Goal: Task Accomplishment & Management: Complete application form

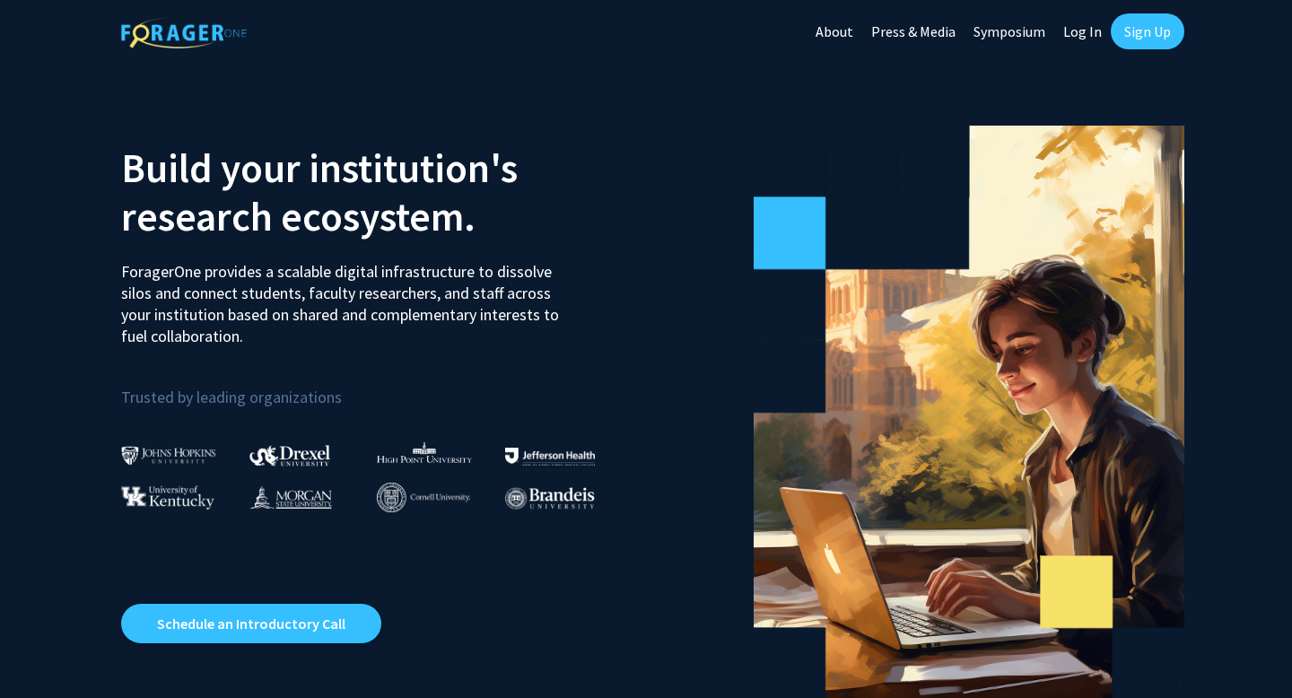
click at [1083, 27] on link "Log In" at bounding box center [1082, 31] width 57 height 63
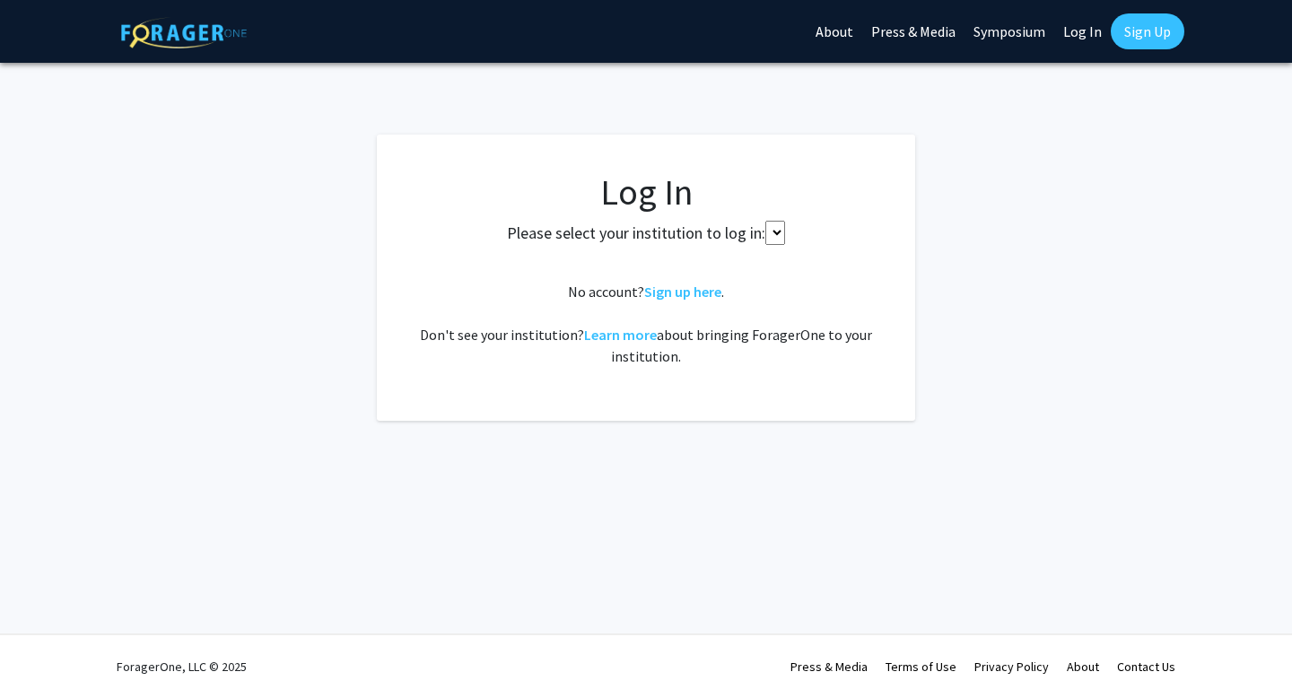
select select
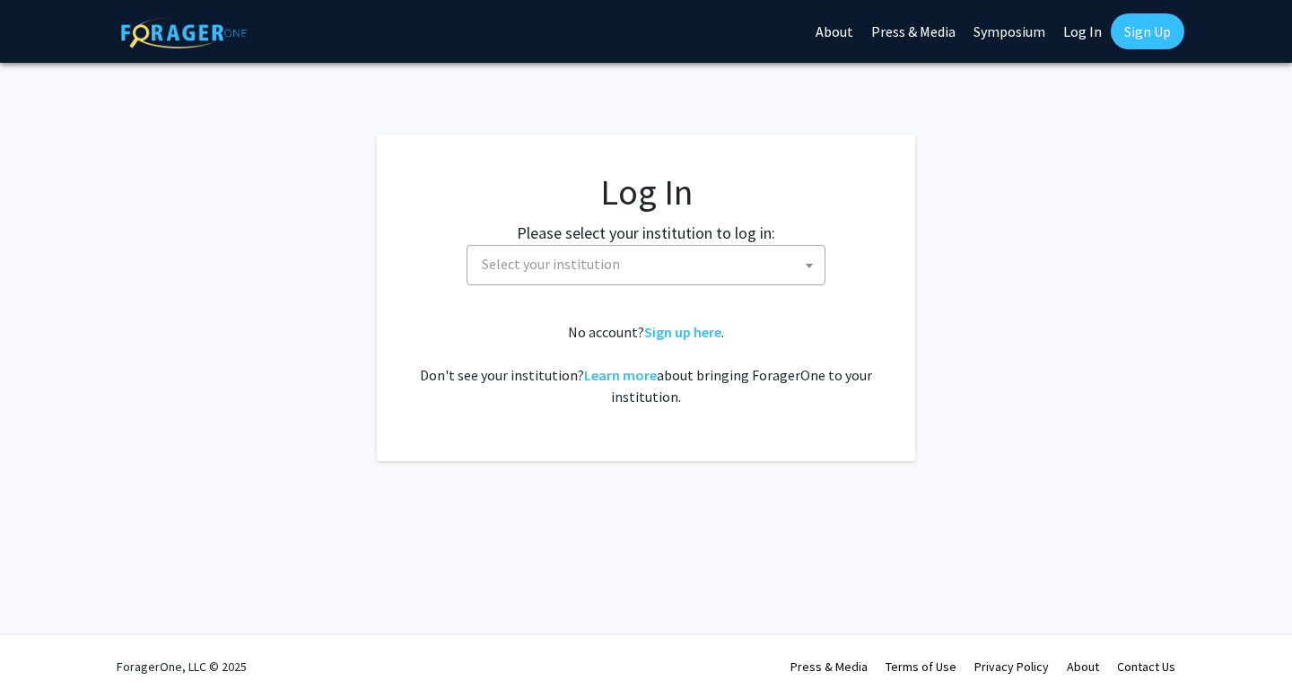
click at [638, 250] on span "Select your institution" at bounding box center [650, 264] width 350 height 37
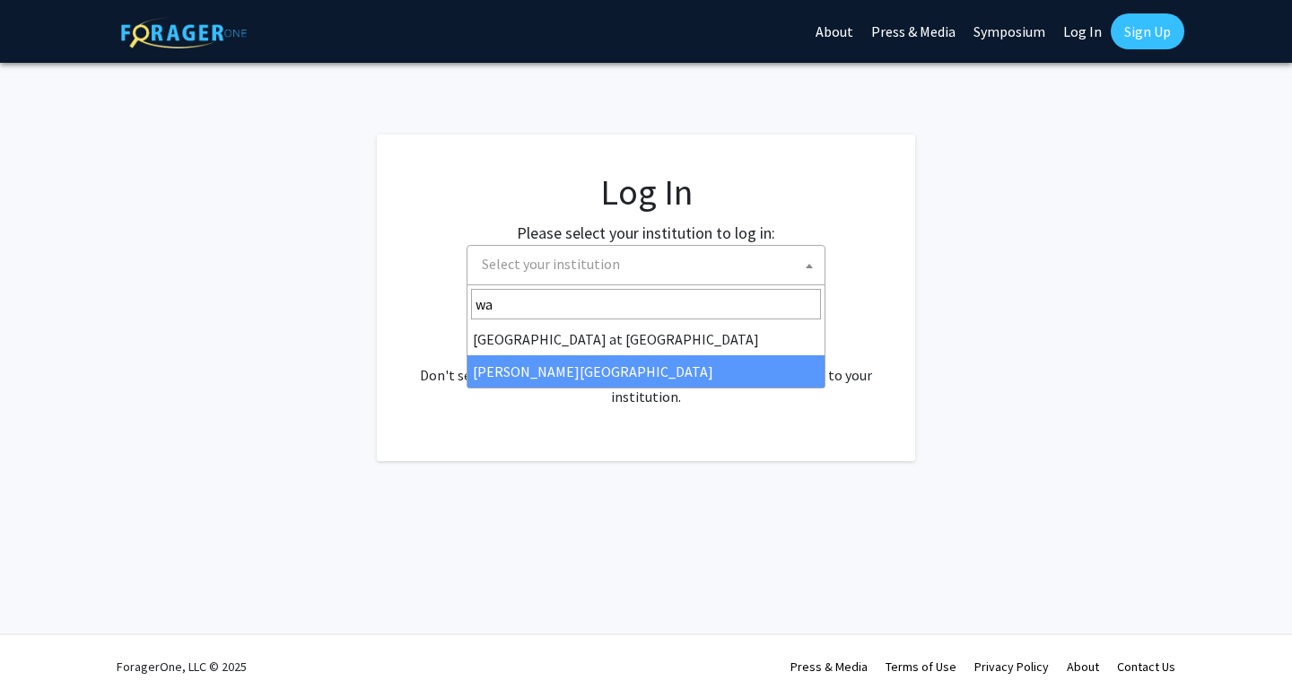
type input "wa"
select select "21"
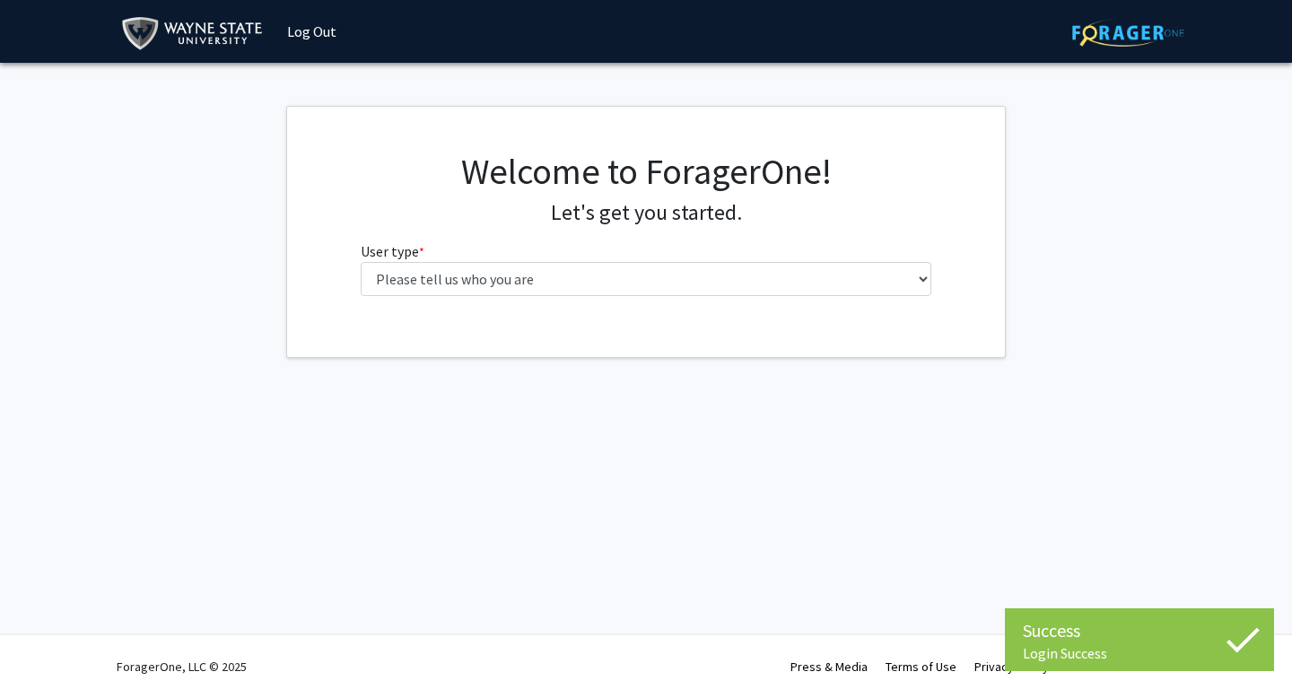
click at [459, 301] on div "Welcome to ForagerOne! Let's get you started. User type * required Please tell …" at bounding box center [646, 230] width 598 height 161
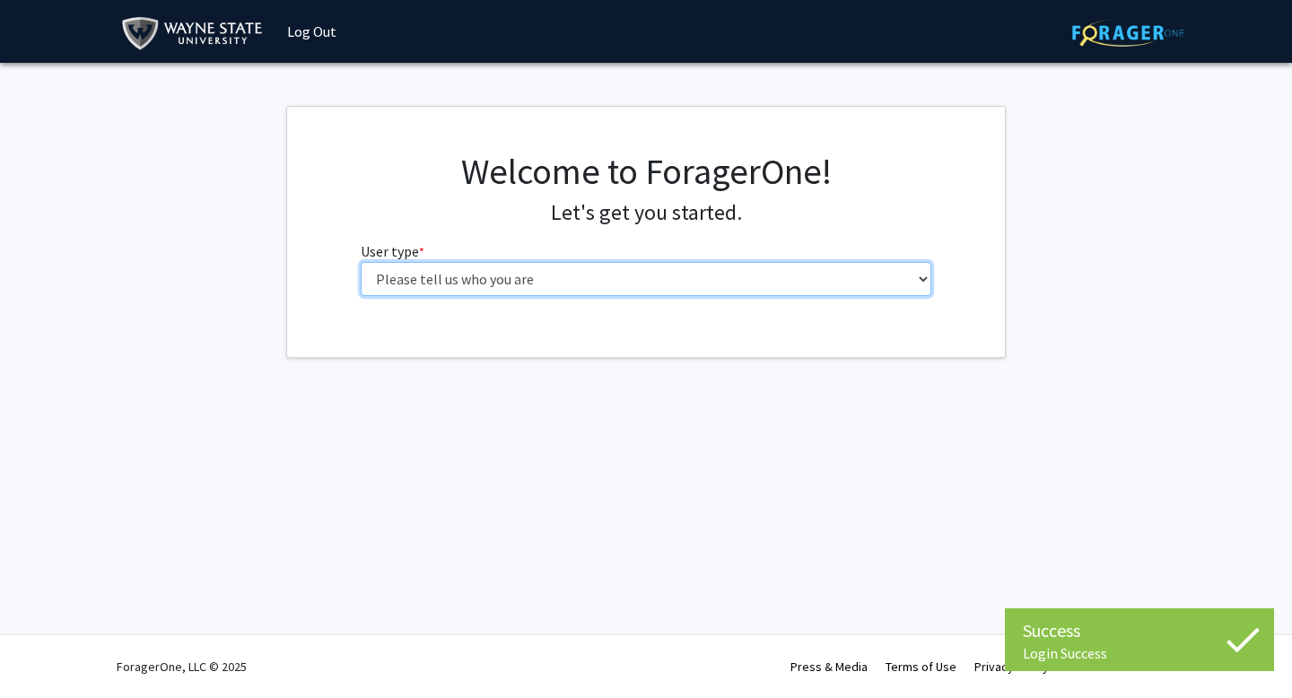
click at [459, 278] on select "Please tell us who you are Undergraduate Student Master's Student Doctoral Cand…" at bounding box center [646, 279] width 571 height 34
select select "1: undergrad"
click at [361, 262] on select "Please tell us who you are Undergraduate Student Master's Student Doctoral Cand…" at bounding box center [646, 279] width 571 height 34
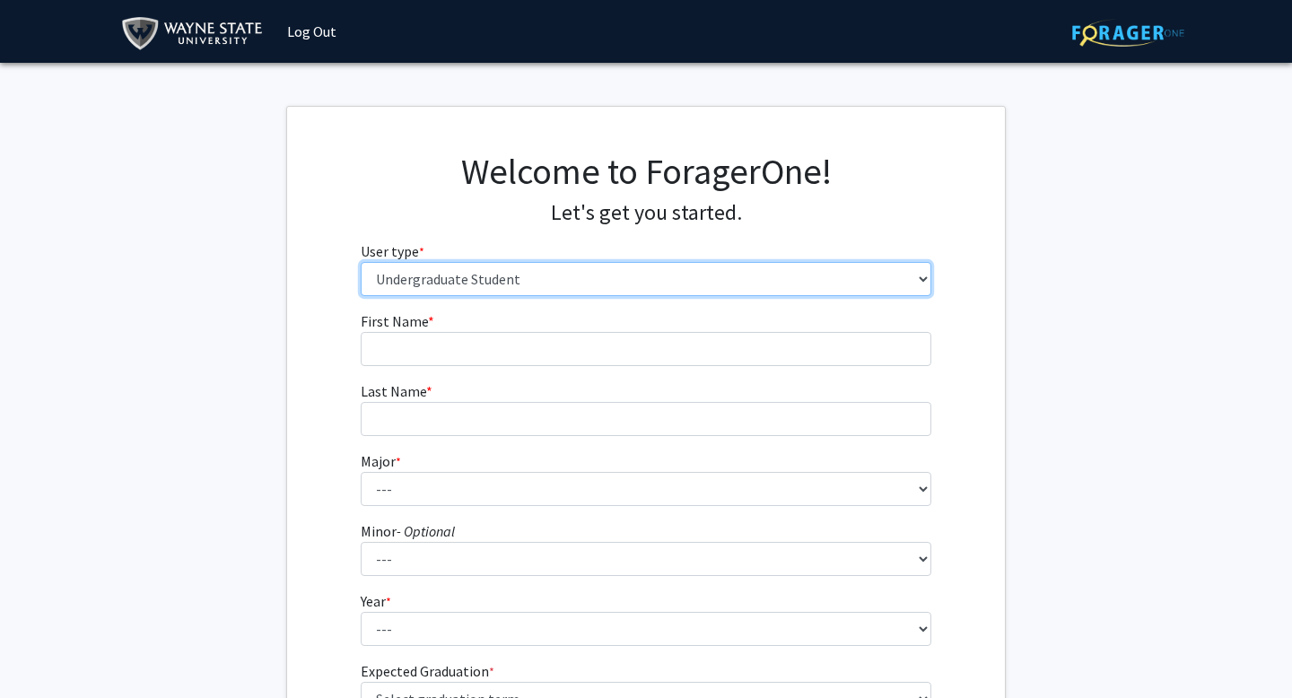
scroll to position [214, 0]
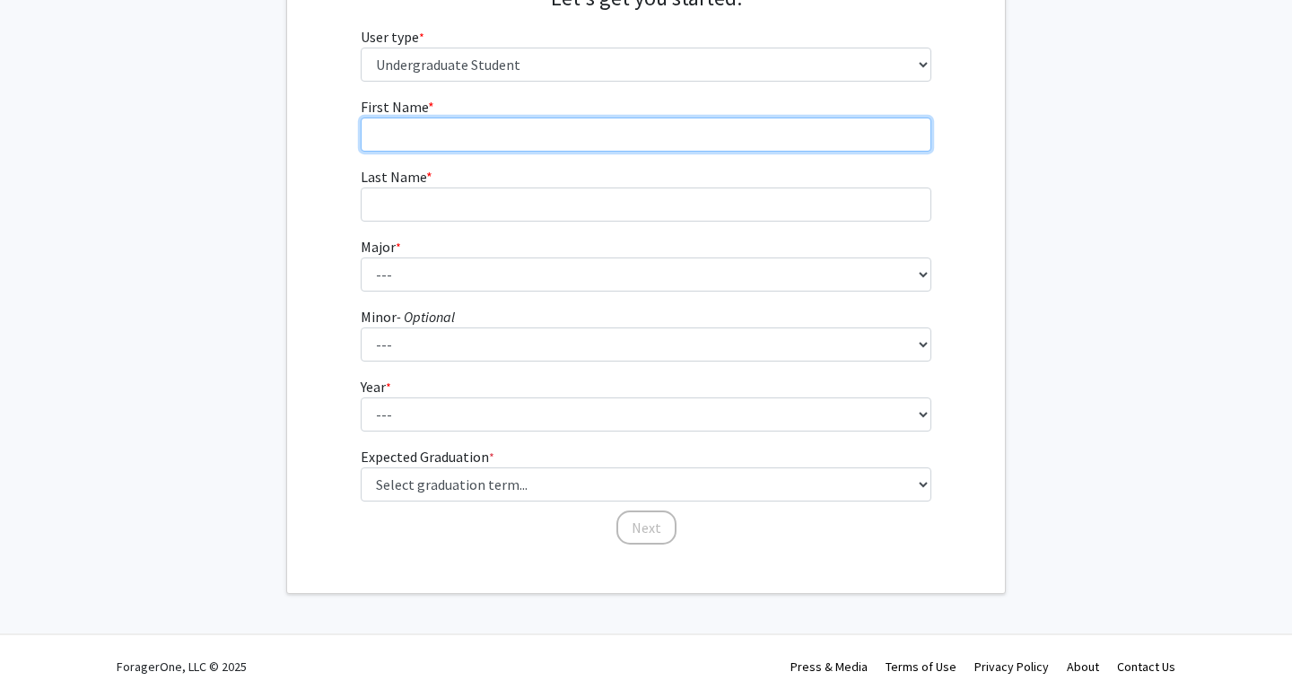
click at [488, 132] on input "First Name * required" at bounding box center [646, 135] width 571 height 34
type input "H"
type input "[PERSON_NAME]"
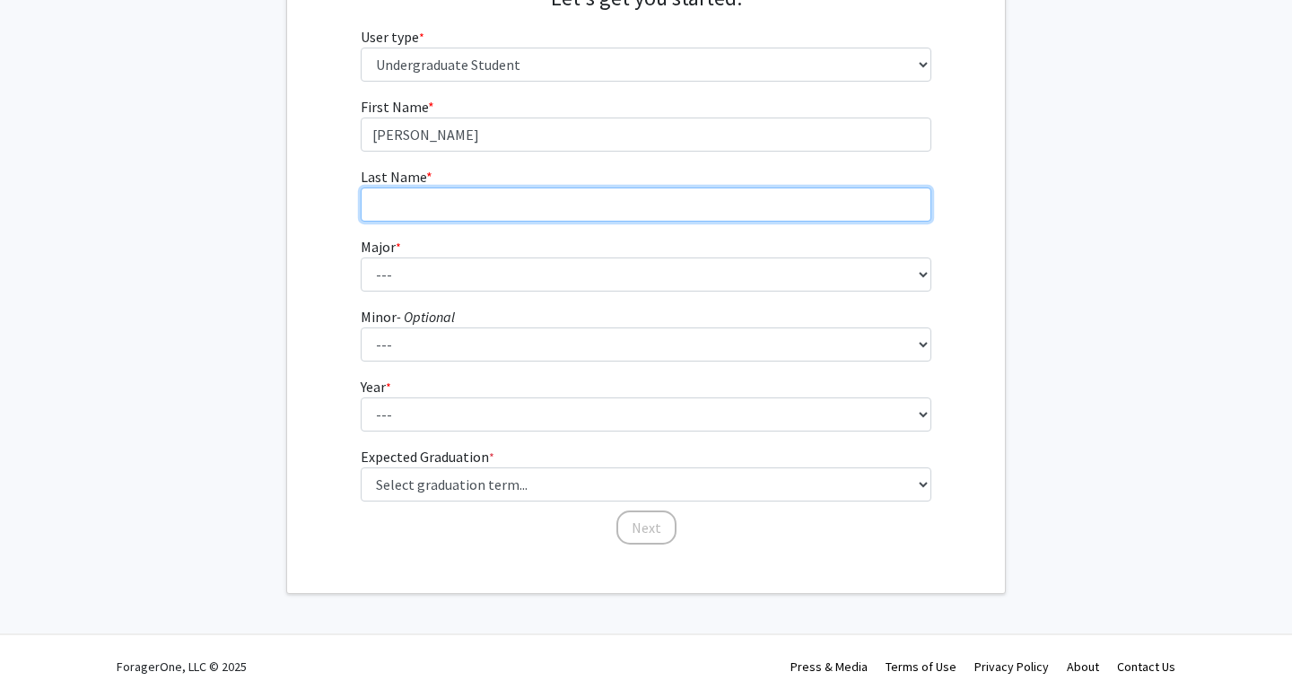
click at [476, 214] on input "Last Name * required" at bounding box center [646, 204] width 571 height 34
type input "[PERSON_NAME]"
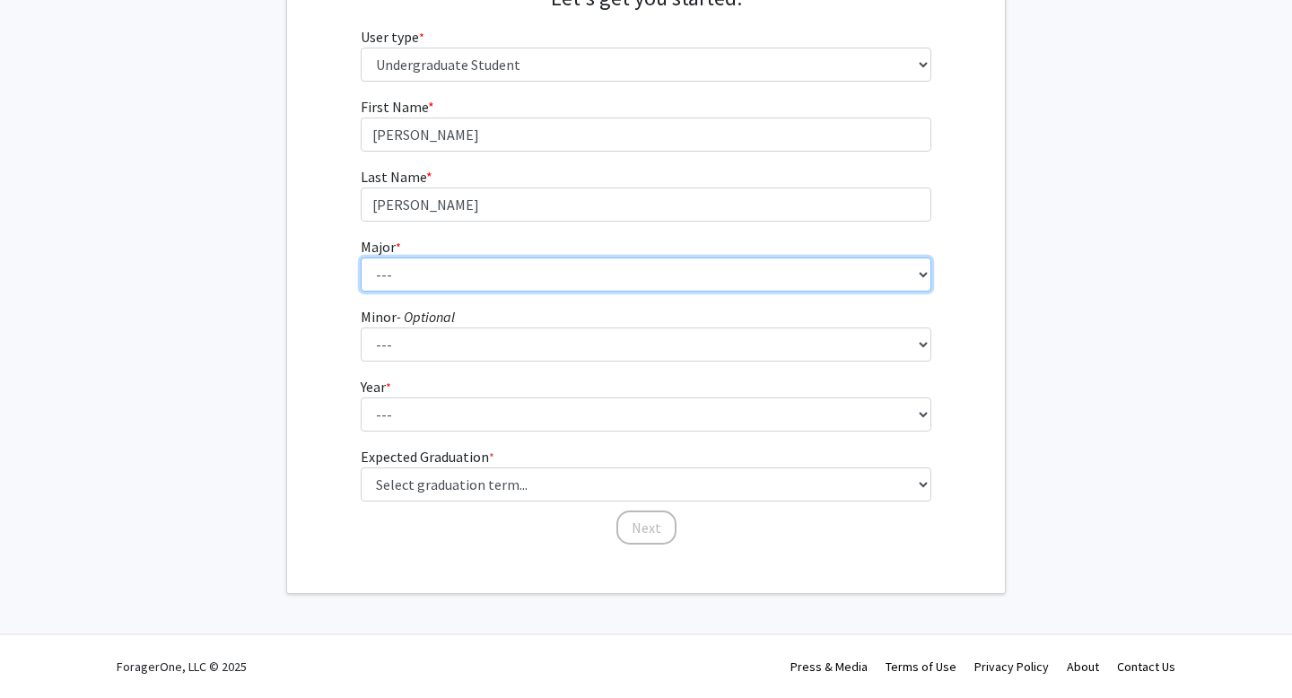
click at [475, 269] on select "--- Accounting African American Studies Anthropology [MEDICAL_DATA] Arabic for …" at bounding box center [646, 274] width 571 height 34
select select "80: 1860"
click at [361, 257] on select "--- Accounting African American Studies Anthropology [MEDICAL_DATA] Arabic for …" at bounding box center [646, 274] width 571 height 34
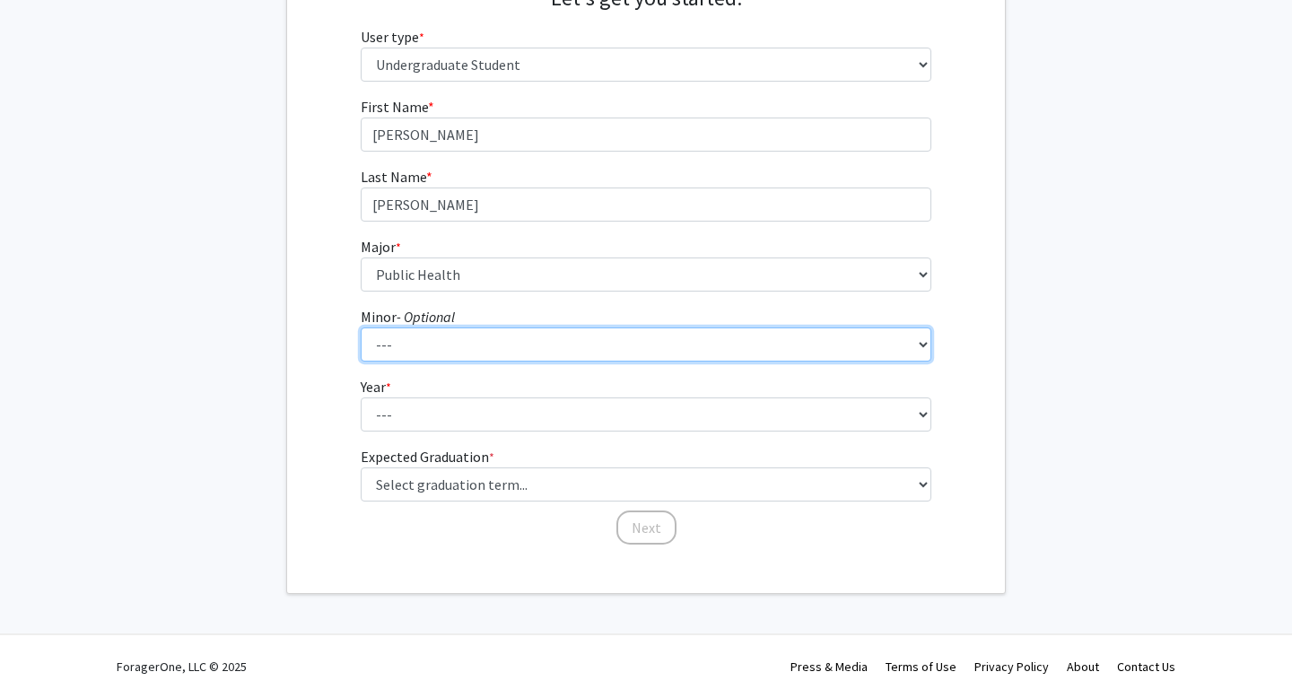
click at [442, 355] on select "--- African American Studies Africana Theatre and Dance Animation and Interacti…" at bounding box center [646, 344] width 571 height 34
click at [398, 339] on select "--- African American Studies Africana Theatre and Dance Animation and Interacti…" at bounding box center [646, 344] width 571 height 34
select select "13: 1378"
click at [361, 327] on select "--- African American Studies Africana Theatre and Dance Animation and Interacti…" at bounding box center [646, 344] width 571 height 34
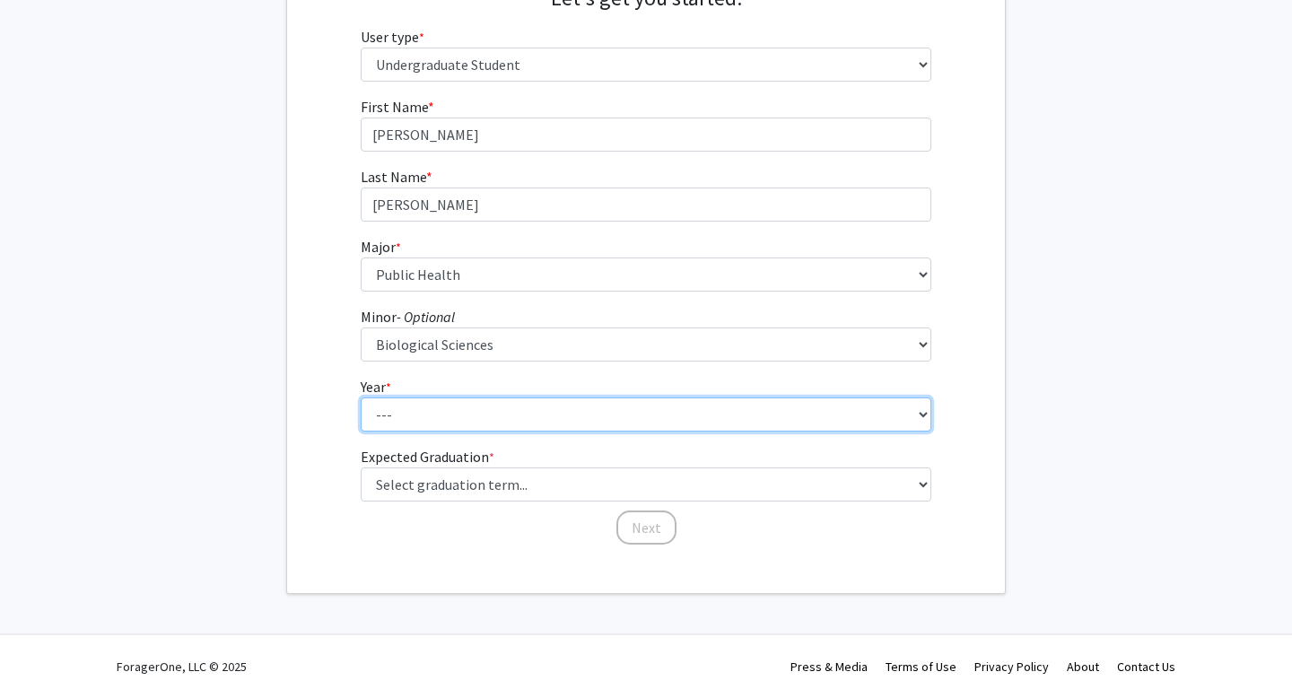
click at [442, 429] on select "--- First-year Sophomore Junior Senior Postbaccalaureate Certificate" at bounding box center [646, 414] width 571 height 34
select select "1: first-year"
click at [361, 397] on select "--- First-year Sophomore Junior Senior Postbaccalaureate Certificate" at bounding box center [646, 414] width 571 height 34
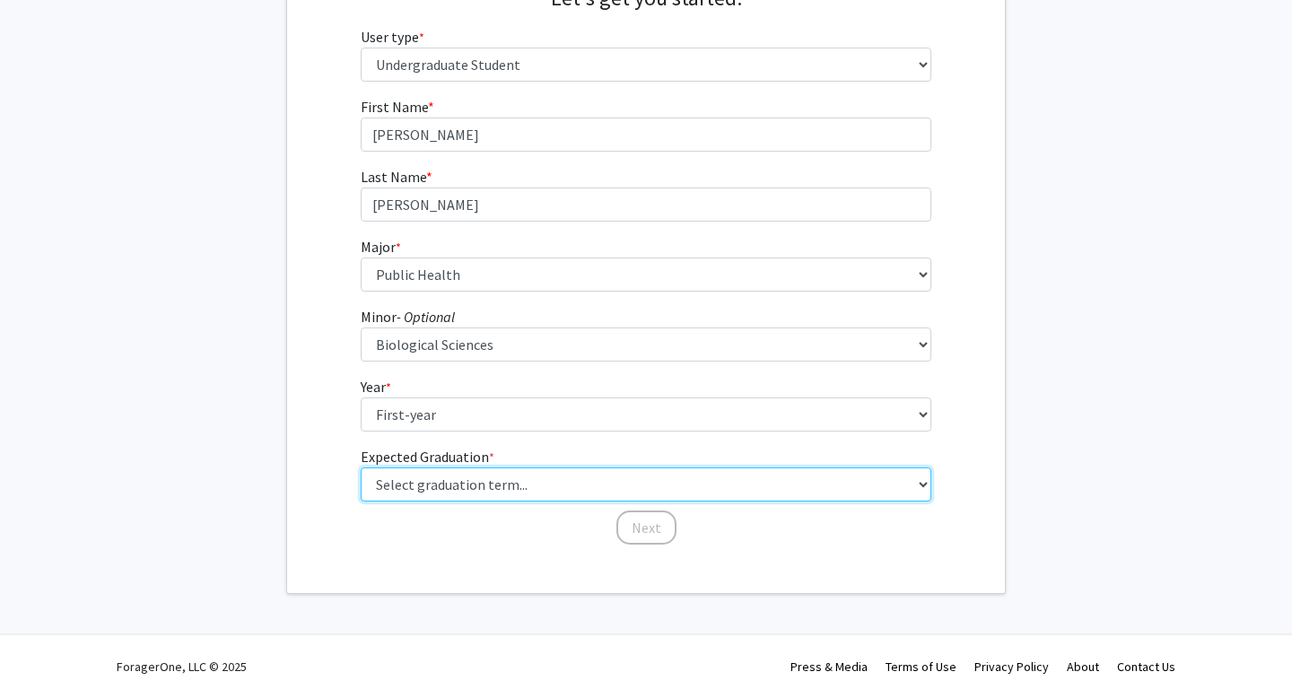
click at [431, 478] on select "Select graduation term... Spring 2025 Summer 2025 Fall 2025 Winter 2025 Spring …" at bounding box center [646, 484] width 571 height 34
select select "19: fall_2029"
click at [361, 467] on select "Select graduation term... Spring 2025 Summer 2025 Fall 2025 Winter 2025 Spring …" at bounding box center [646, 484] width 571 height 34
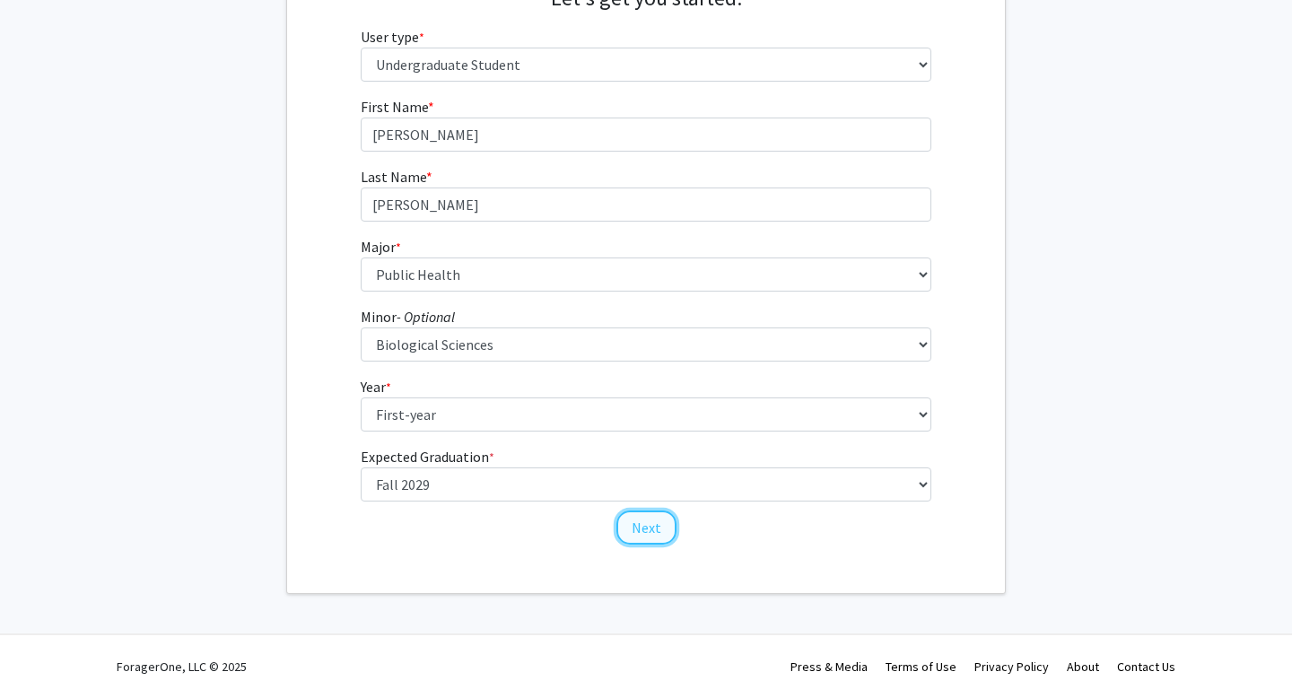
click at [640, 534] on button "Next" at bounding box center [646, 527] width 60 height 34
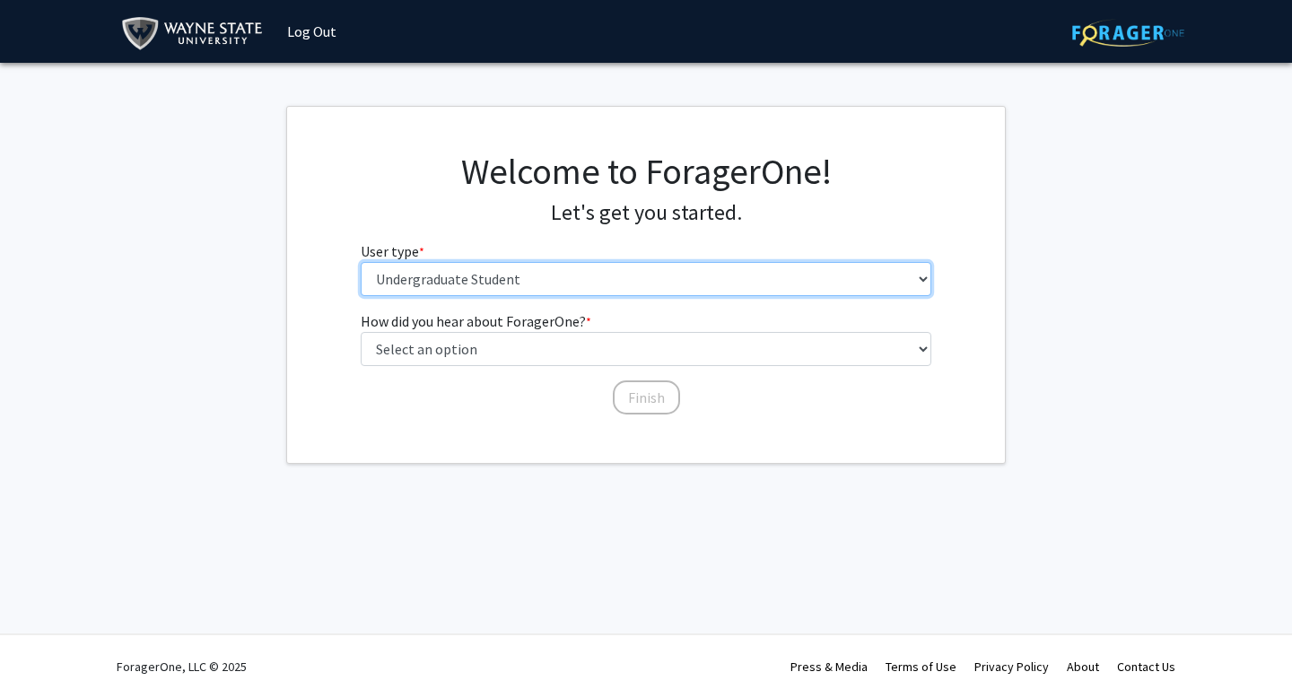
click at [557, 284] on select "Please tell us who you are Undergraduate Student Master's Student Doctoral Cand…" at bounding box center [646, 279] width 571 height 34
click at [361, 262] on select "Please tell us who you are Undergraduate Student Master's Student Doctoral Cand…" at bounding box center [646, 279] width 571 height 34
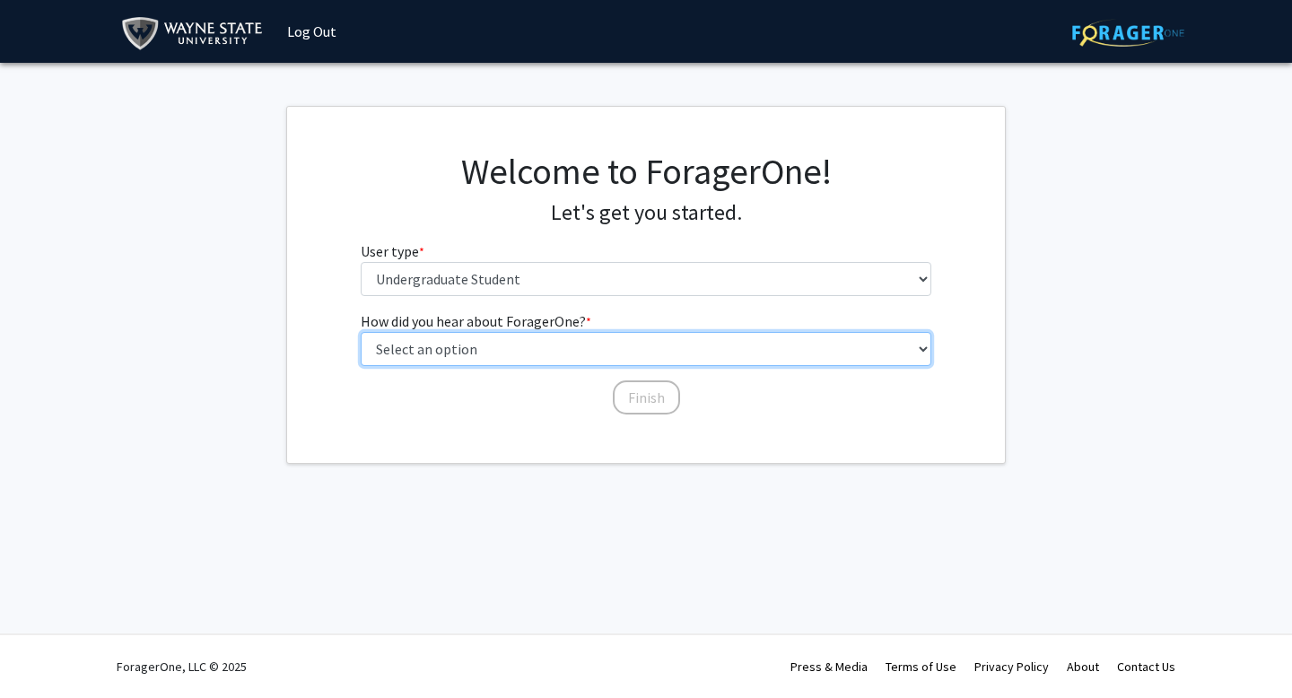
click at [548, 345] on select "Select an option Peer/student recommendation Faculty/staff recommendation Unive…" at bounding box center [646, 349] width 571 height 34
click at [361, 332] on select "Select an option Peer/student recommendation Faculty/staff recommendation Unive…" at bounding box center [646, 349] width 571 height 34
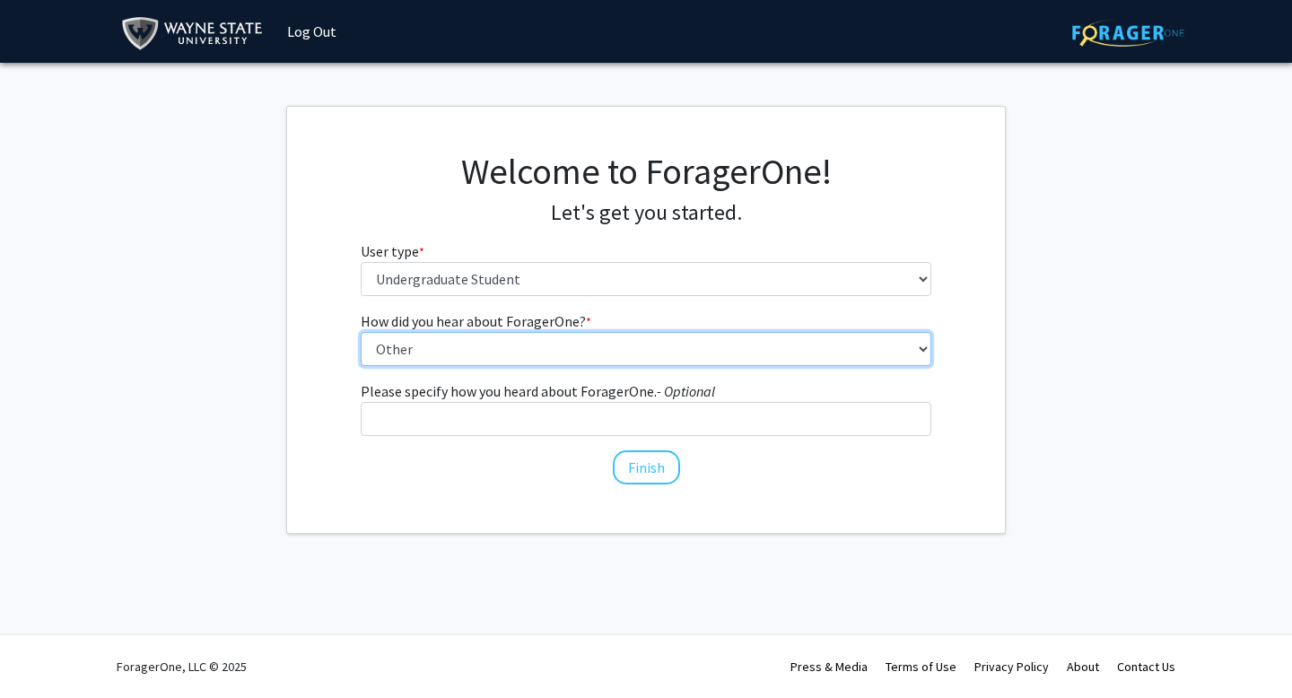
click at [553, 351] on select "Select an option Peer/student recommendation Faculty/staff recommendation Unive…" at bounding box center [646, 349] width 571 height 34
select select "3: university_website"
click at [361, 332] on select "Select an option Peer/student recommendation Faculty/staff recommendation Unive…" at bounding box center [646, 349] width 571 height 34
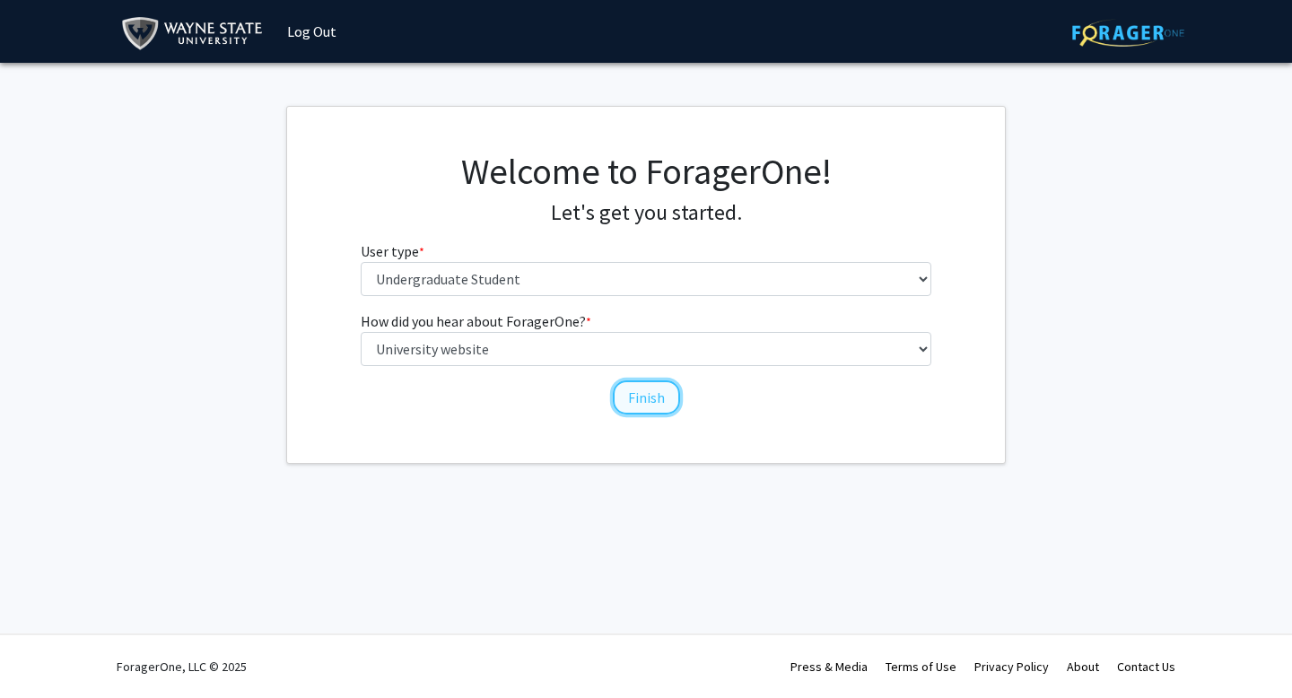
click at [626, 405] on button "Finish" at bounding box center [646, 397] width 67 height 34
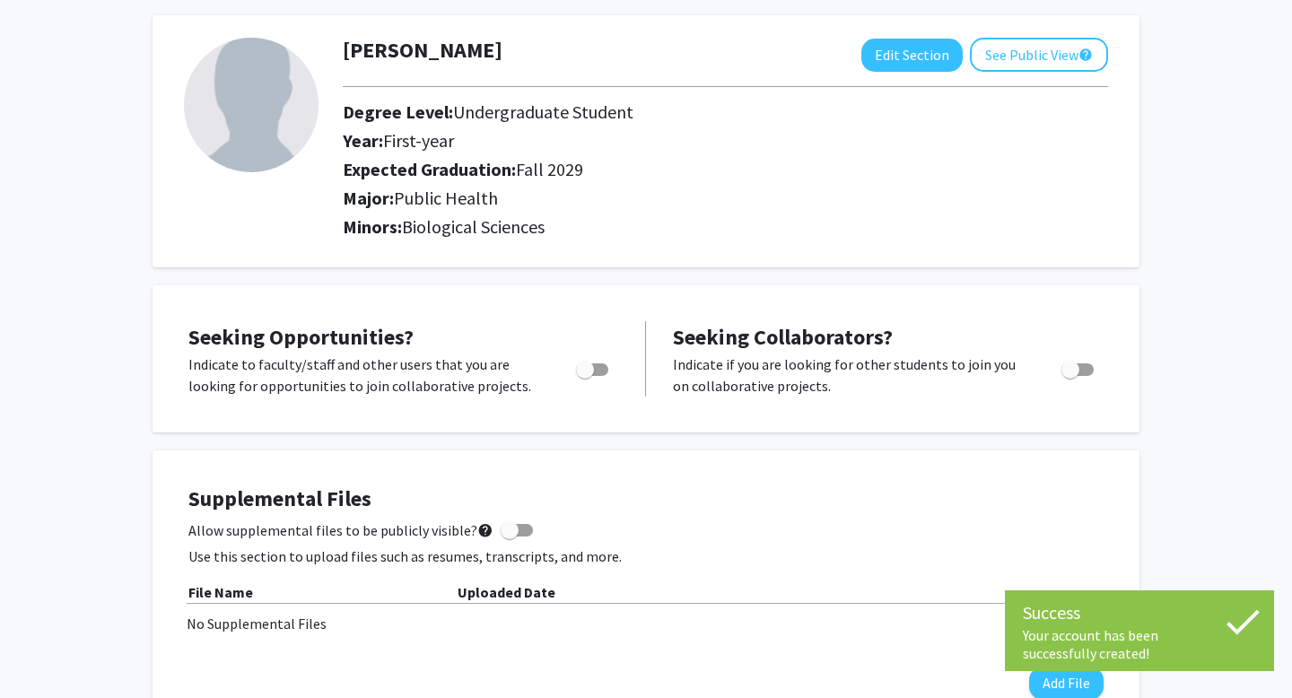
scroll to position [82, 0]
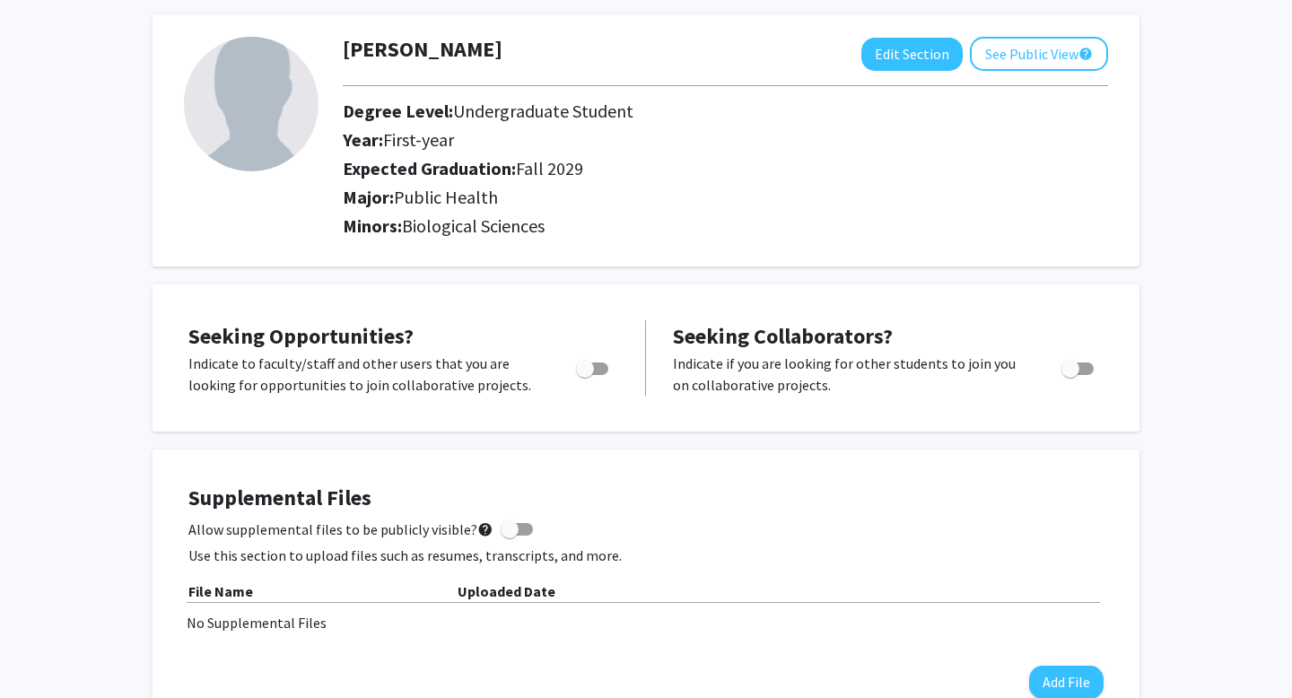
click at [587, 369] on span "Toggle" at bounding box center [585, 369] width 18 height 18
click at [585, 375] on input "Are you actively seeking opportunities?" at bounding box center [584, 375] width 1 height 1
checkbox input "true"
click at [1075, 367] on span "Toggle" at bounding box center [1070, 369] width 18 height 18
click at [1070, 375] on input "Would you like to receive other student requests to work with you?" at bounding box center [1069, 375] width 1 height 1
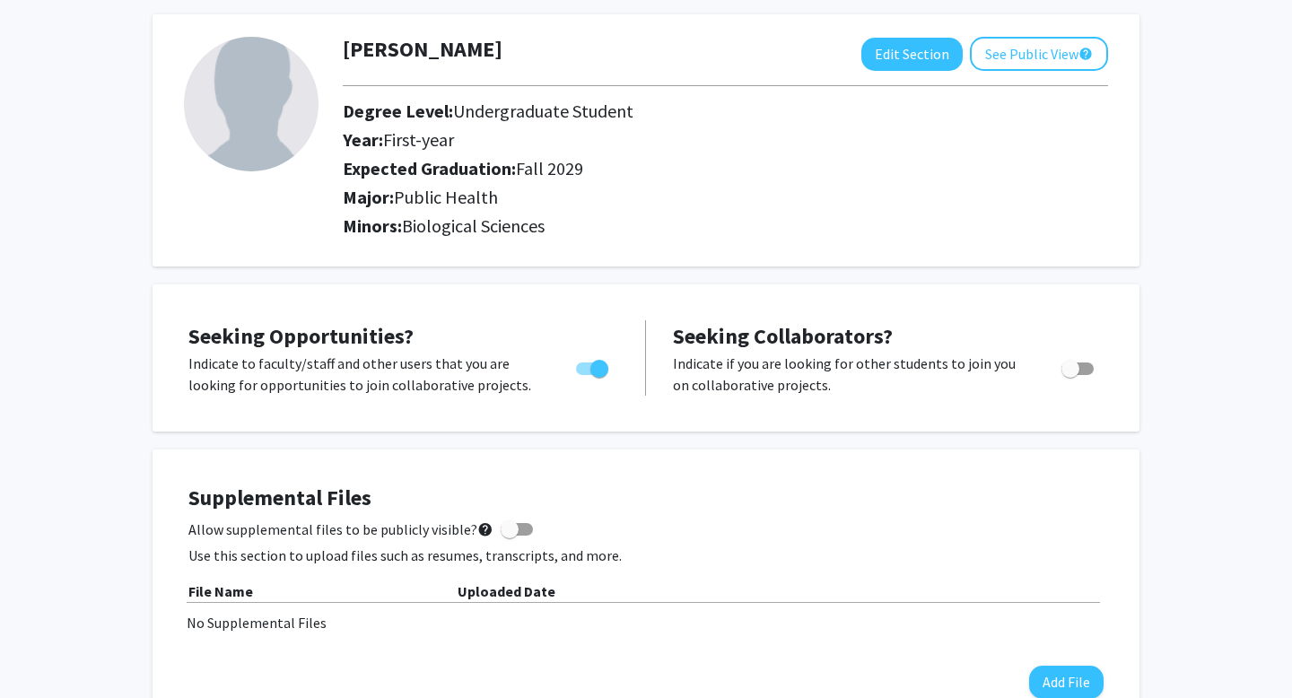
checkbox input "true"
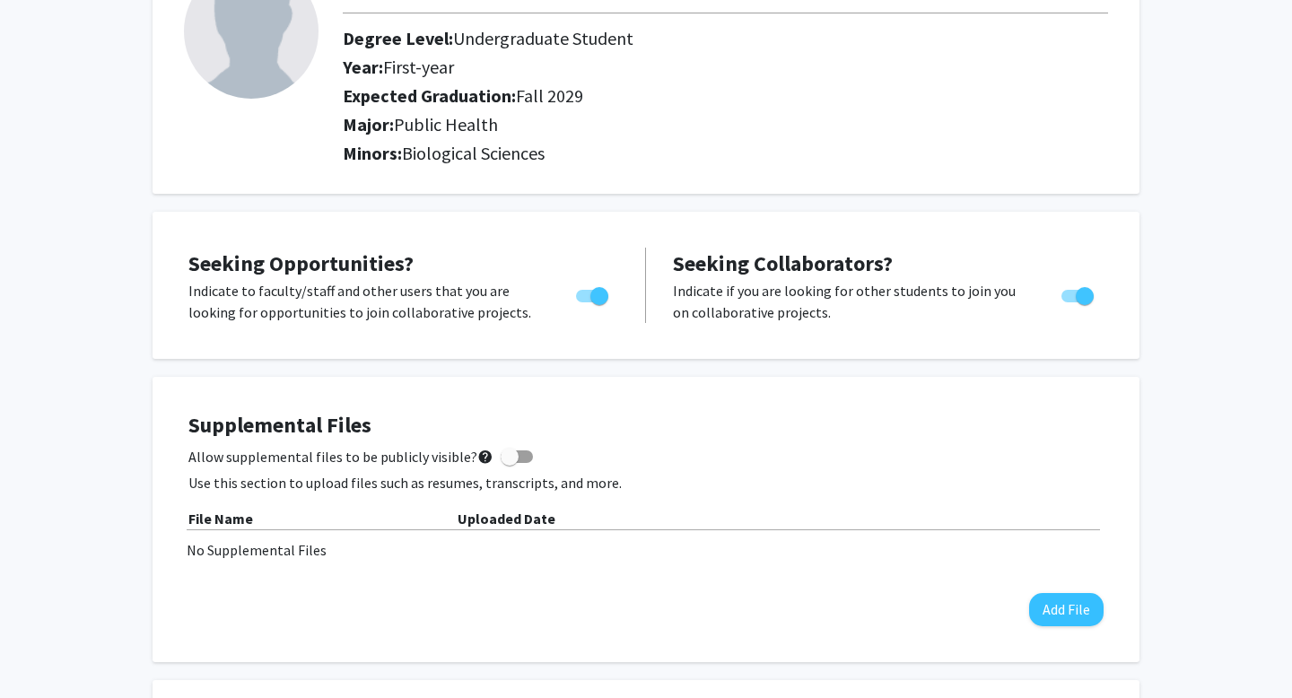
scroll to position [0, 0]
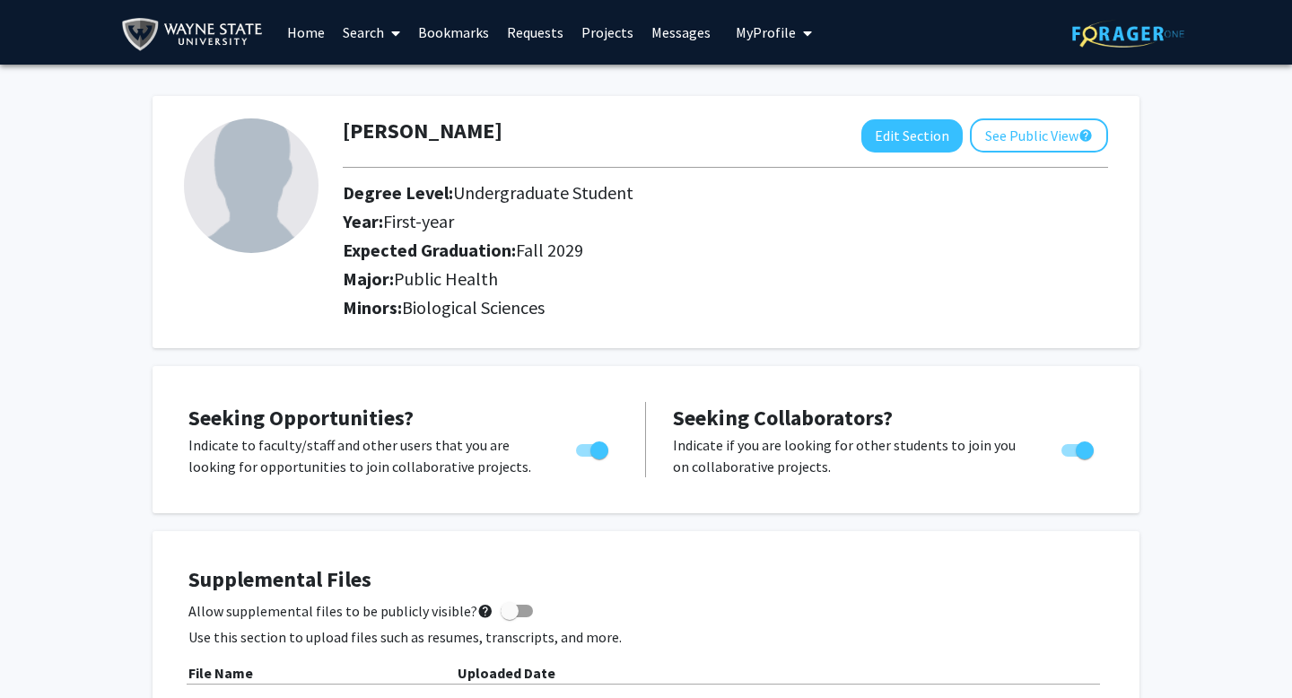
click at [371, 26] on link "Search" at bounding box center [371, 32] width 75 height 63
click at [383, 120] on span "Students" at bounding box center [388, 118] width 109 height 36
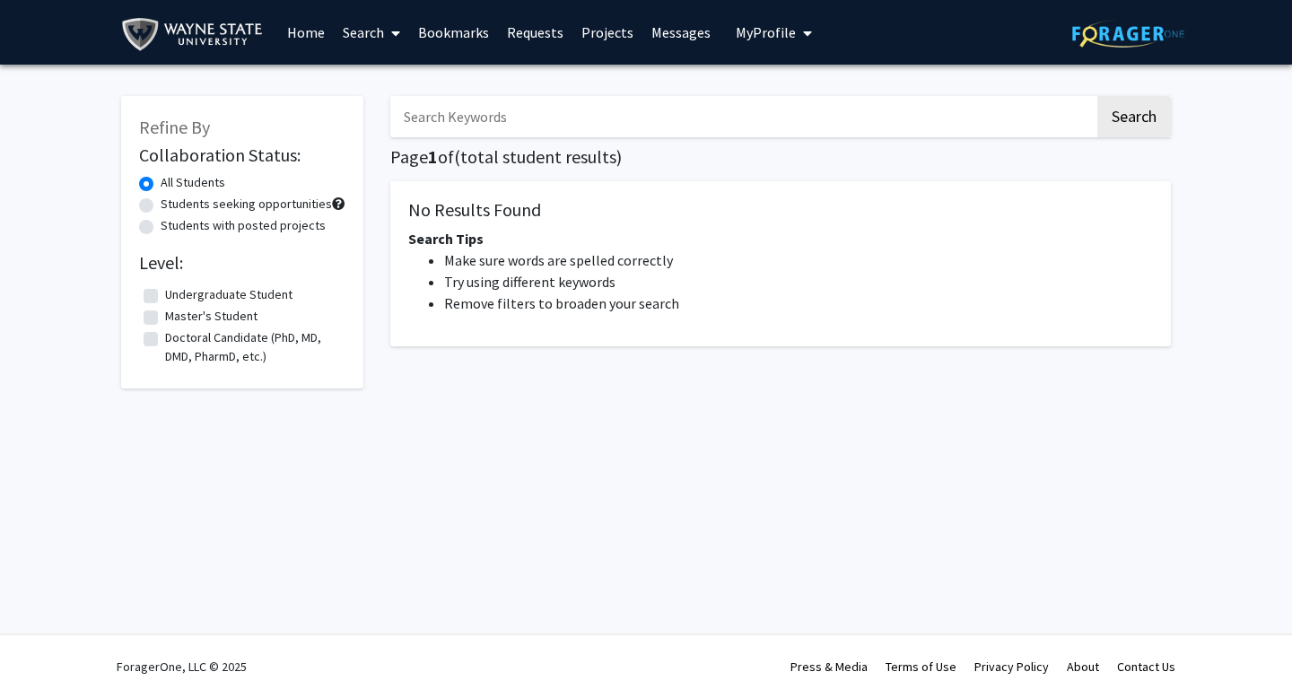
click at [361, 19] on link "Search" at bounding box center [371, 32] width 75 height 63
click at [383, 81] on span "Faculty/Staff" at bounding box center [400, 83] width 132 height 36
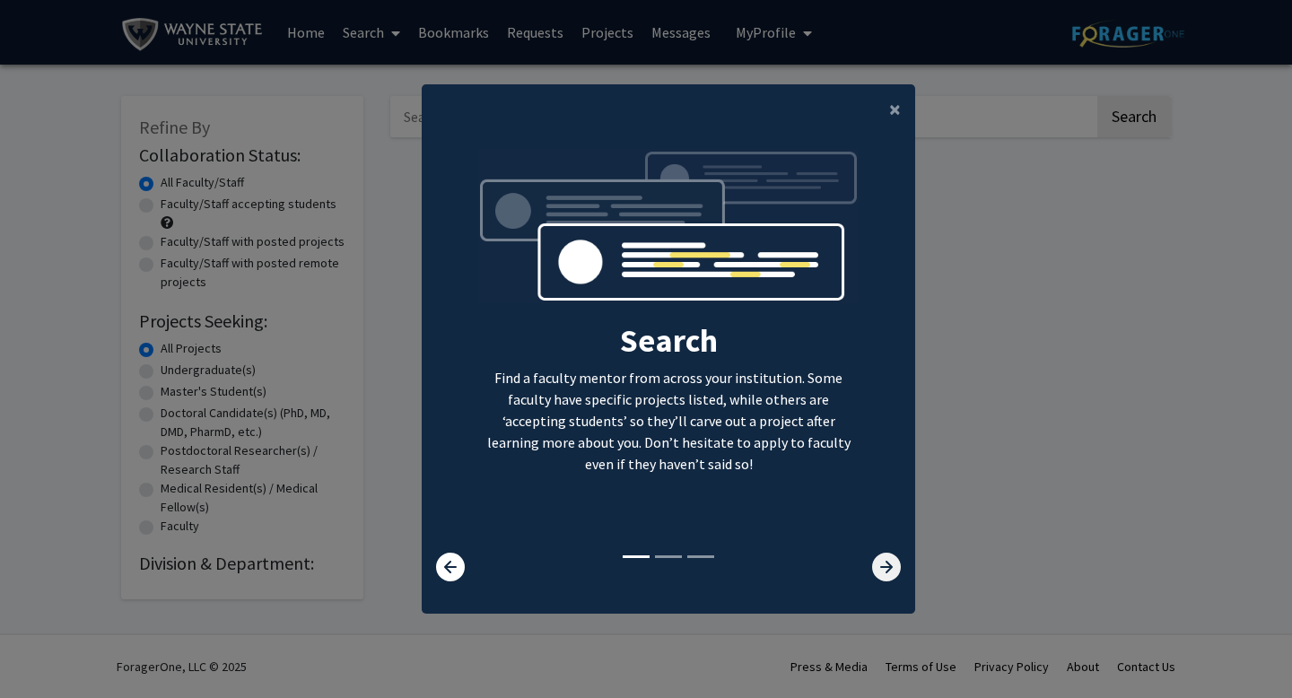
click at [876, 574] on icon at bounding box center [886, 567] width 29 height 29
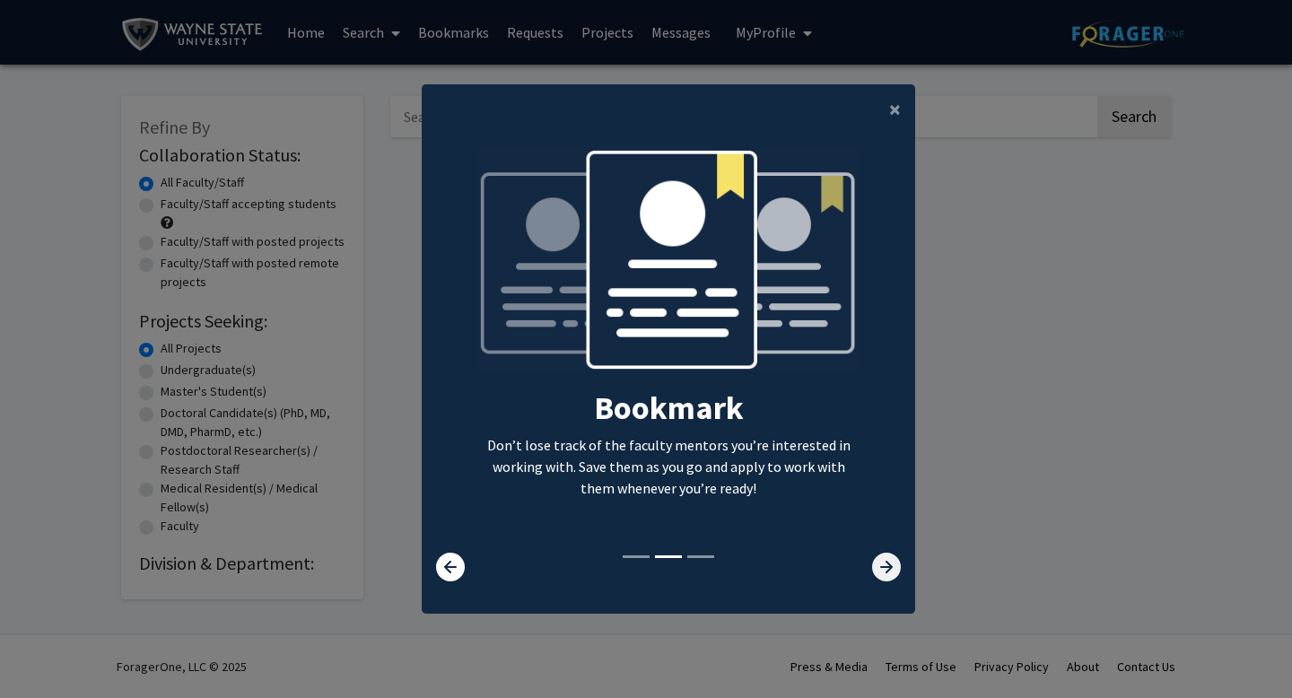
click at [875, 572] on icon at bounding box center [886, 567] width 29 height 29
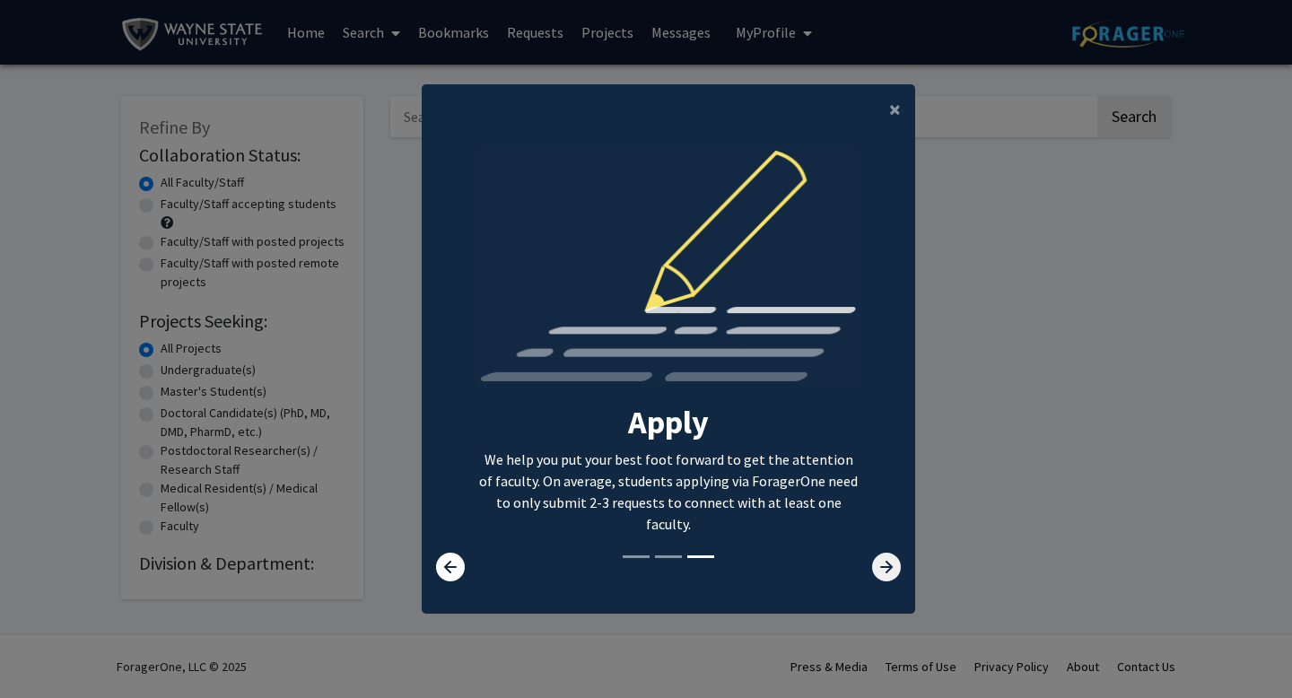
click at [875, 572] on icon at bounding box center [886, 567] width 29 height 29
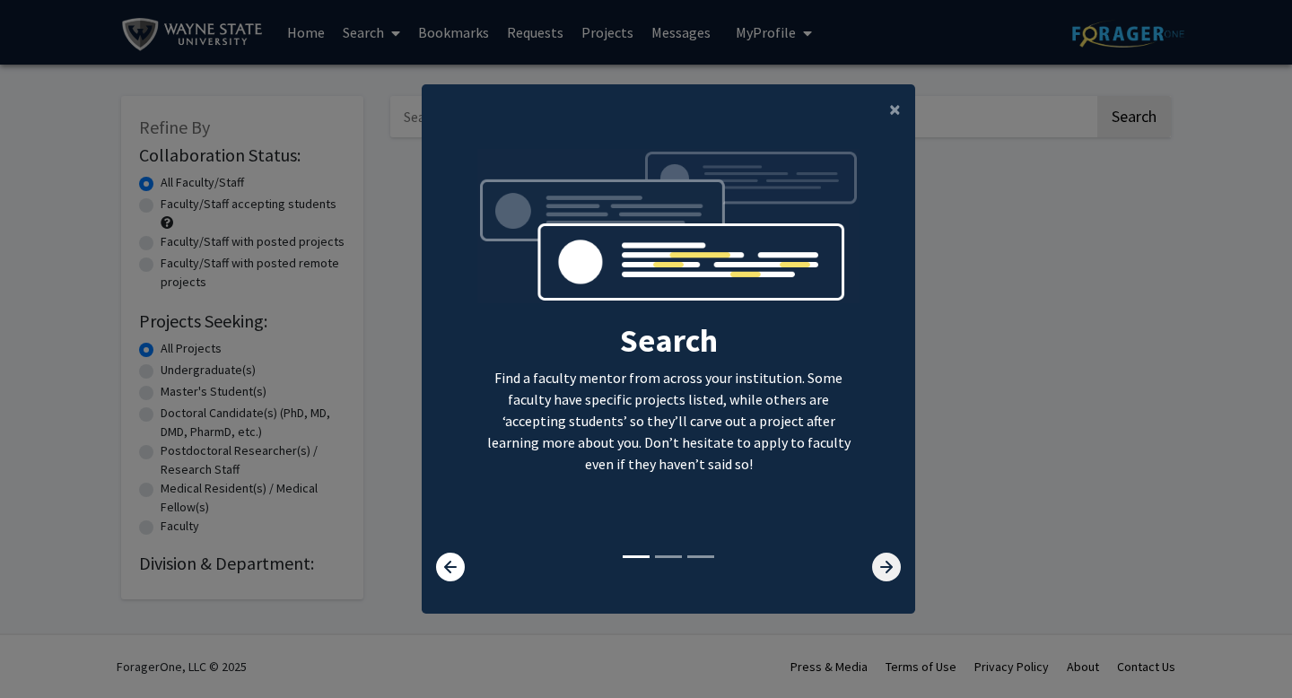
click at [875, 572] on icon at bounding box center [886, 567] width 29 height 29
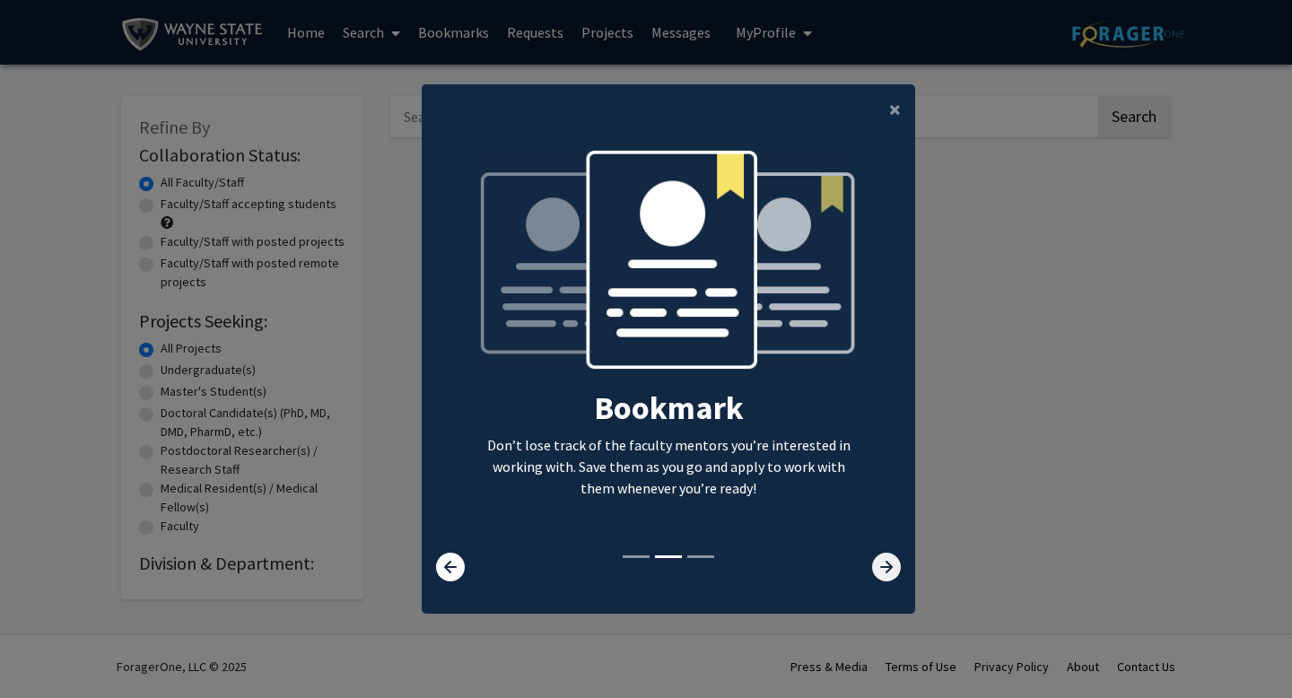
click at [875, 572] on icon at bounding box center [886, 567] width 29 height 29
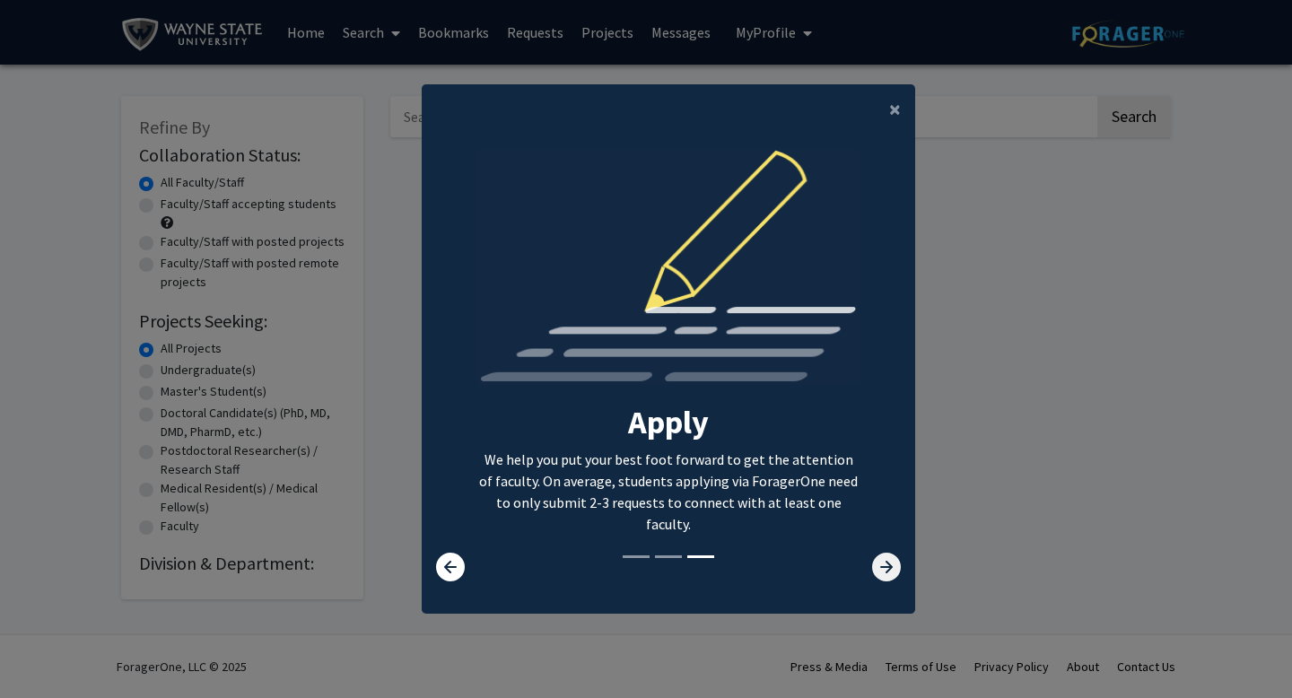
click at [875, 572] on icon at bounding box center [886, 567] width 29 height 29
click at [885, 116] on button "×" at bounding box center [895, 109] width 40 height 50
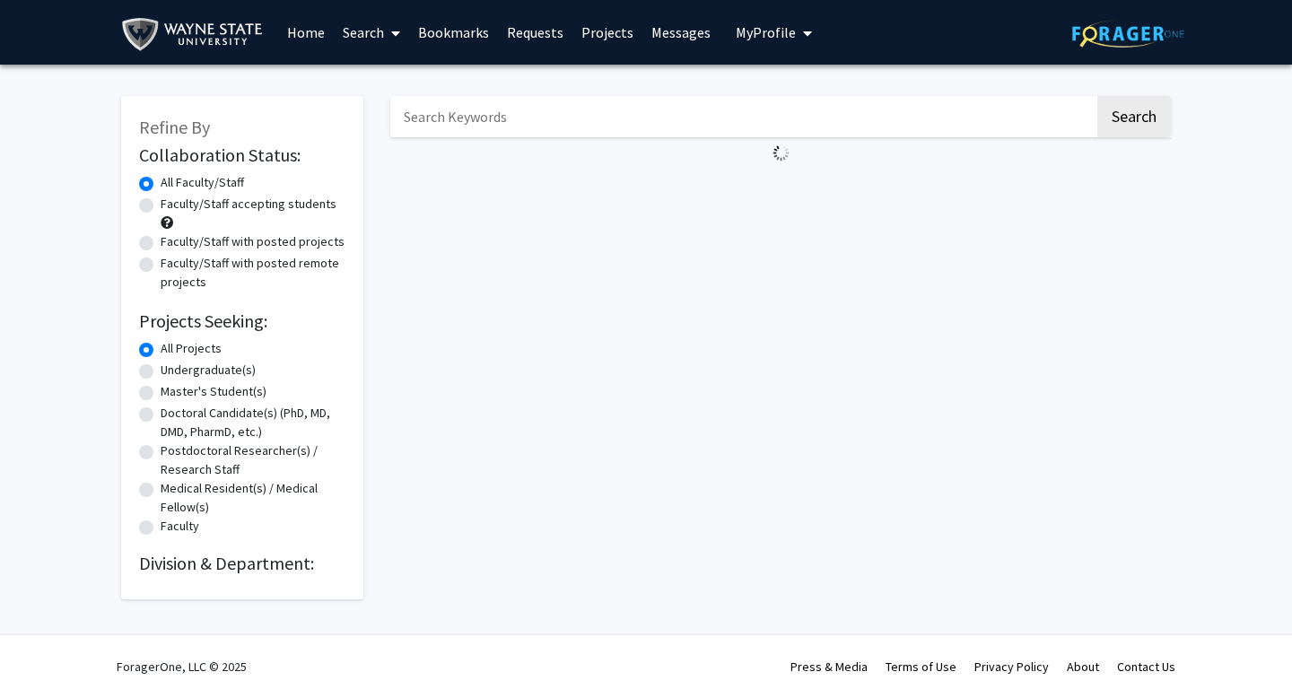
click at [155, 204] on div "Faculty/Staff accepting students" at bounding box center [242, 214] width 206 height 38
click at [161, 204] on label "Faculty/Staff accepting students" at bounding box center [249, 204] width 176 height 19
click at [161, 204] on input "Faculty/Staff accepting students" at bounding box center [167, 201] width 12 height 12
radio input "true"
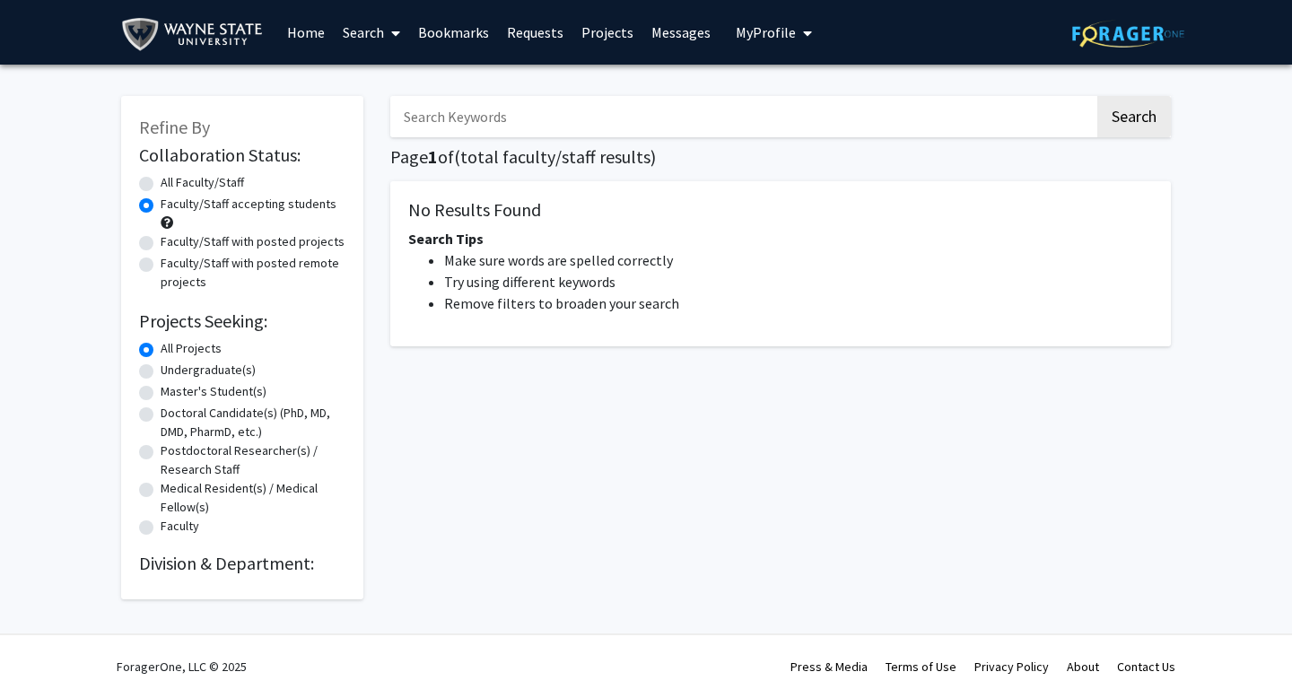
click at [135, 174] on div "Refine By Collaboration Status: Collaboration Status All Faculty/Staff Collabor…" at bounding box center [242, 347] width 242 height 503
click at [161, 182] on label "All Faculty/Staff" at bounding box center [202, 182] width 83 height 19
click at [161, 182] on input "All Faculty/Staff" at bounding box center [167, 179] width 12 height 12
radio input "true"
click at [161, 369] on label "Undergraduate(s)" at bounding box center [208, 370] width 95 height 19
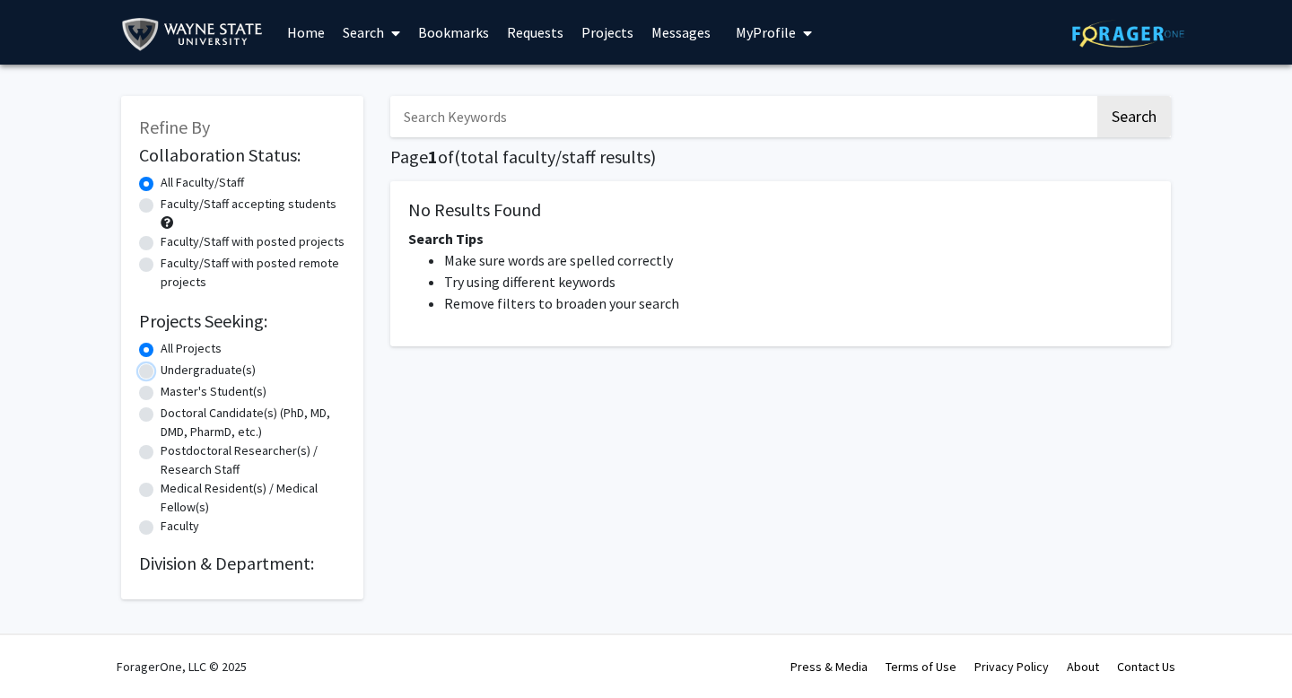
click at [161, 369] on input "Undergraduate(s)" at bounding box center [167, 367] width 12 height 12
radio input "true"
